Goal: Information Seeking & Learning: Learn about a topic

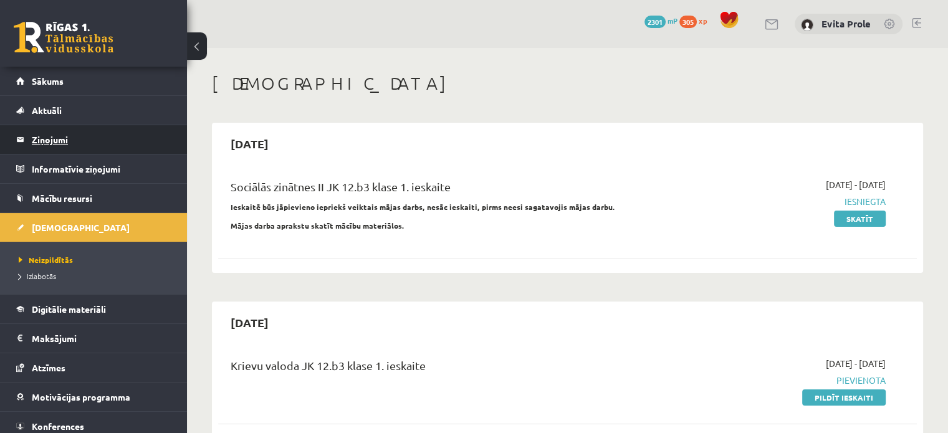
click at [41, 134] on legend "Ziņojumi 0" at bounding box center [102, 139] width 140 height 29
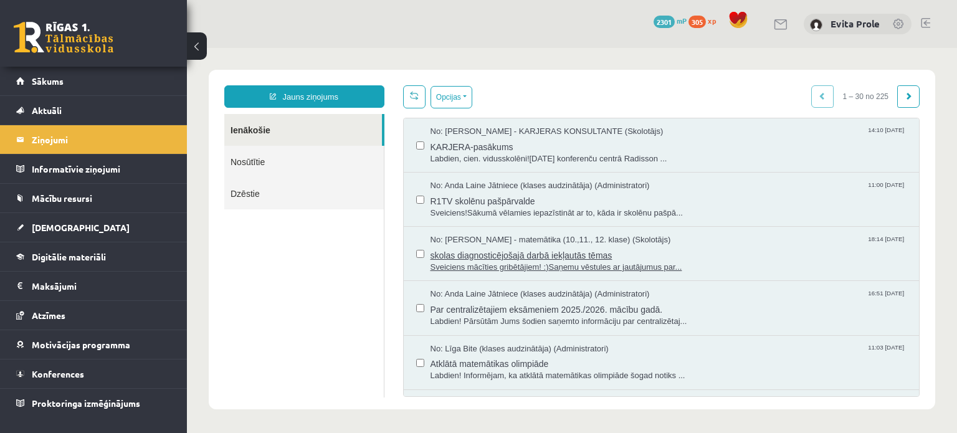
click at [533, 252] on span "skolas diagnosticējošajā darbā iekļautās tēmas" at bounding box center [669, 254] width 477 height 16
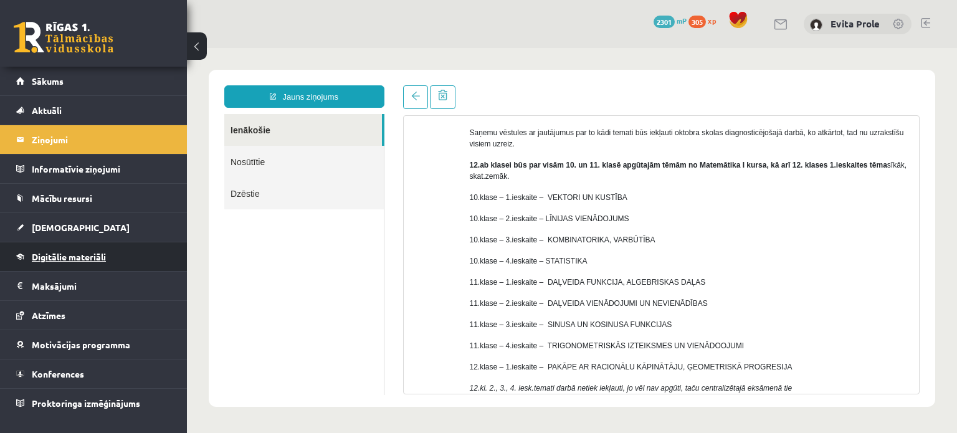
click at [70, 265] on link "Digitālie materiāli" at bounding box center [93, 256] width 155 height 29
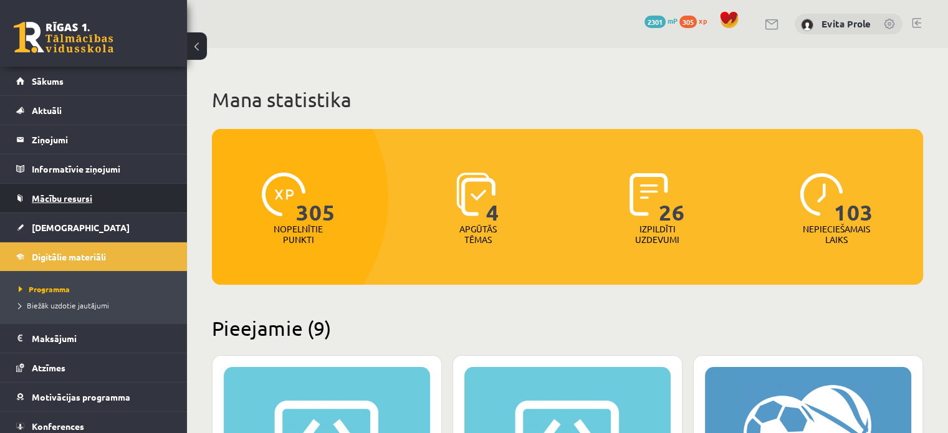
click at [88, 196] on span "Mācību resursi" at bounding box center [62, 198] width 60 height 11
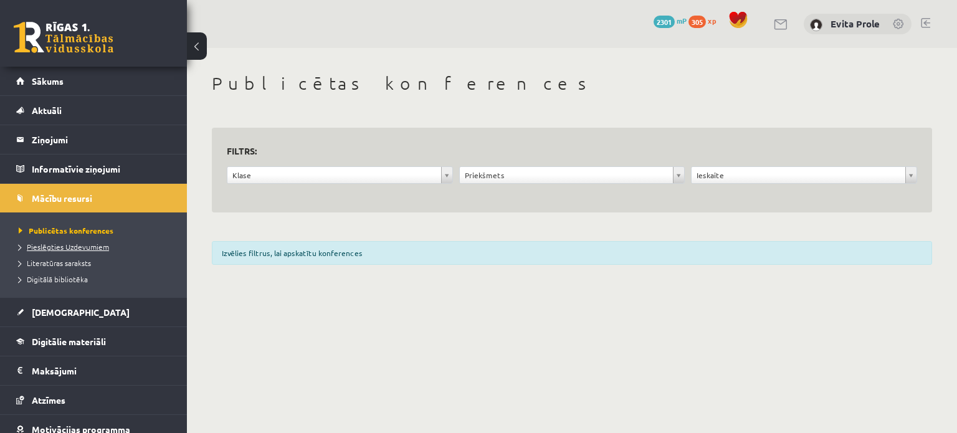
click at [75, 247] on span "Pieslēgties Uzdevumiem" at bounding box center [64, 247] width 90 height 10
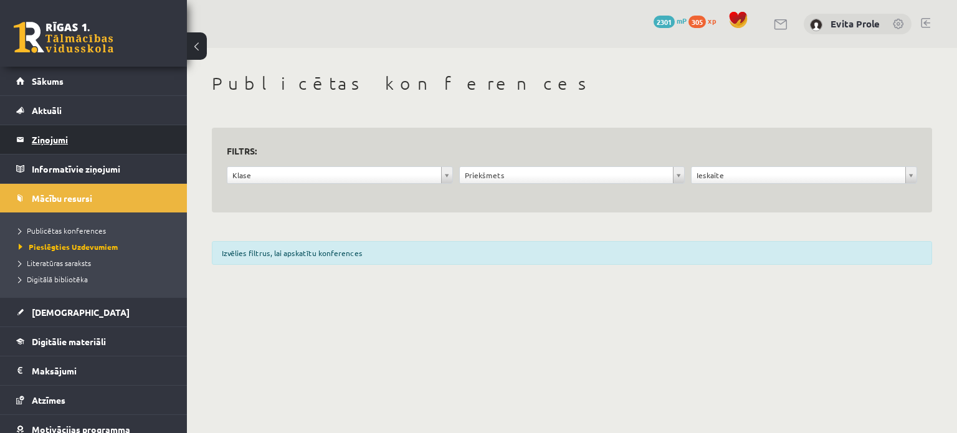
click at [60, 134] on legend "Ziņojumi 0" at bounding box center [102, 139] width 140 height 29
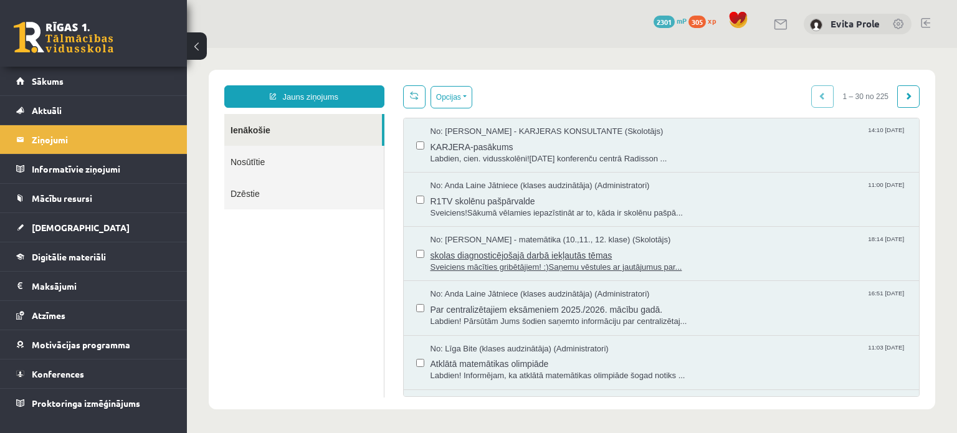
click at [549, 257] on span "skolas diagnosticējošajā darbā iekļautās tēmas" at bounding box center [669, 254] width 477 height 16
